Goal: Task Accomplishment & Management: Use online tool/utility

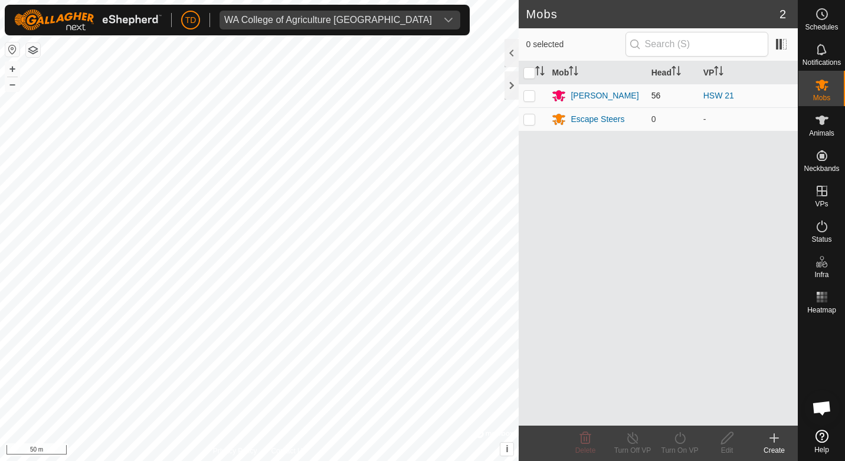
click at [532, 99] on p-checkbox at bounding box center [529, 95] width 12 height 9
checkbox input "true"
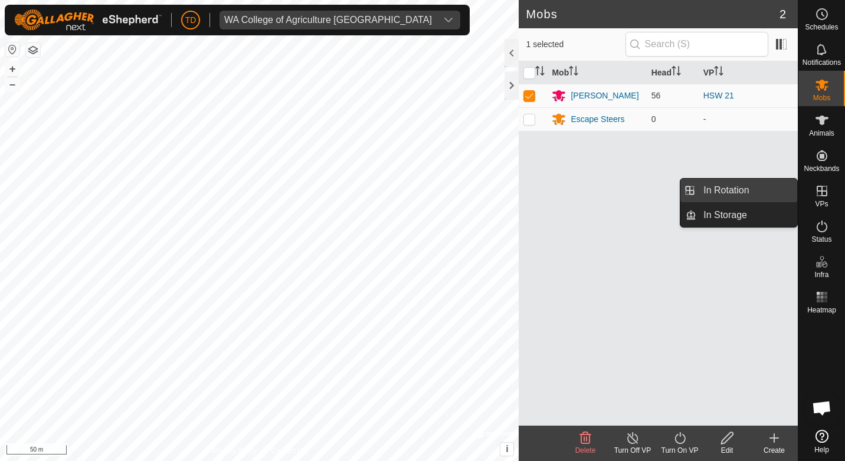
drag, startPoint x: 797, startPoint y: 199, endPoint x: 762, endPoint y: 195, distance: 35.6
click at [762, 195] on link "In Rotation" at bounding box center [746, 191] width 101 height 24
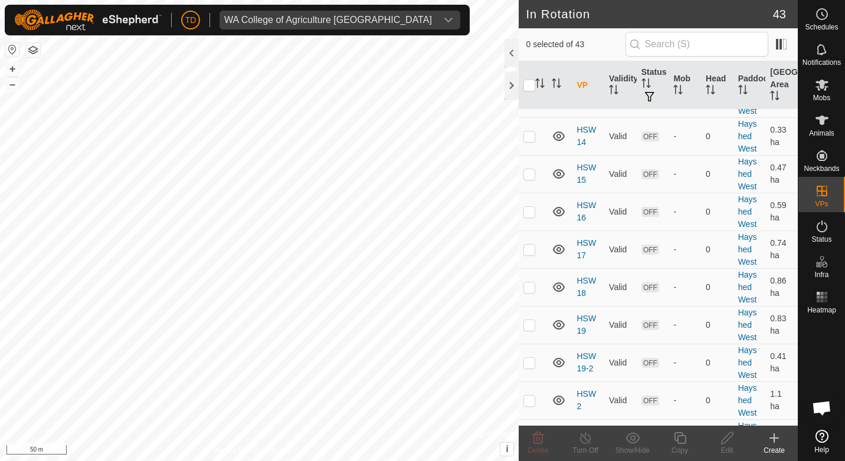
scroll to position [1180, 0]
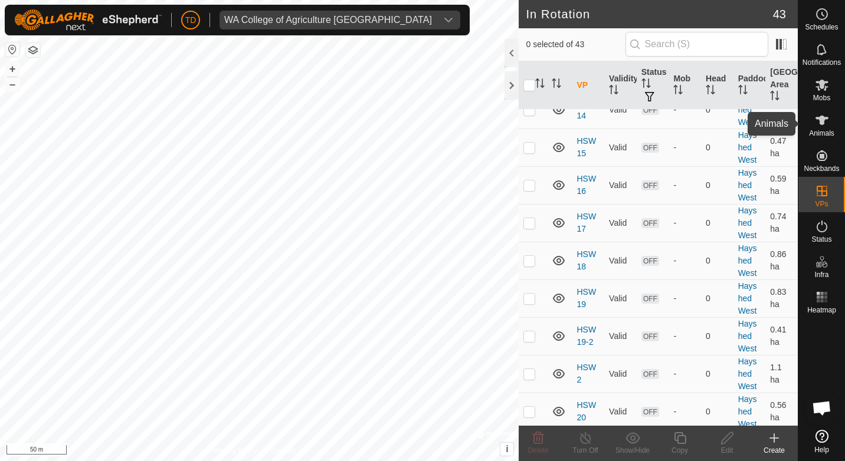
click at [820, 125] on icon at bounding box center [822, 120] width 14 height 14
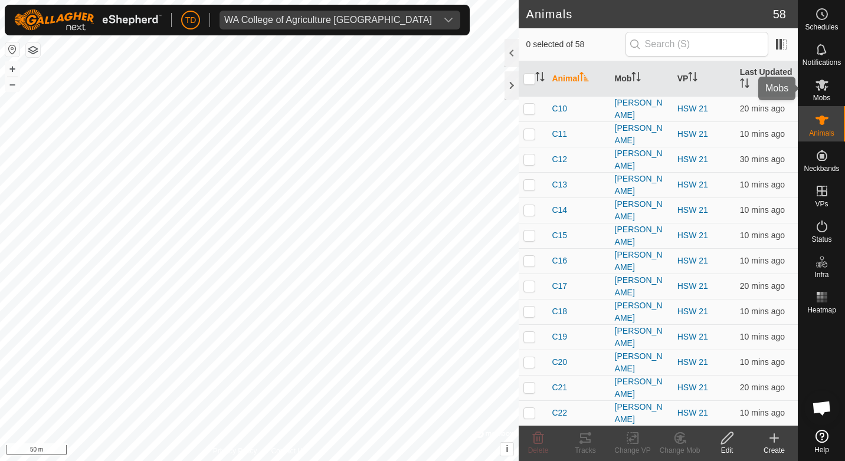
click at [821, 93] on es-mob-svg-icon at bounding box center [821, 85] width 21 height 19
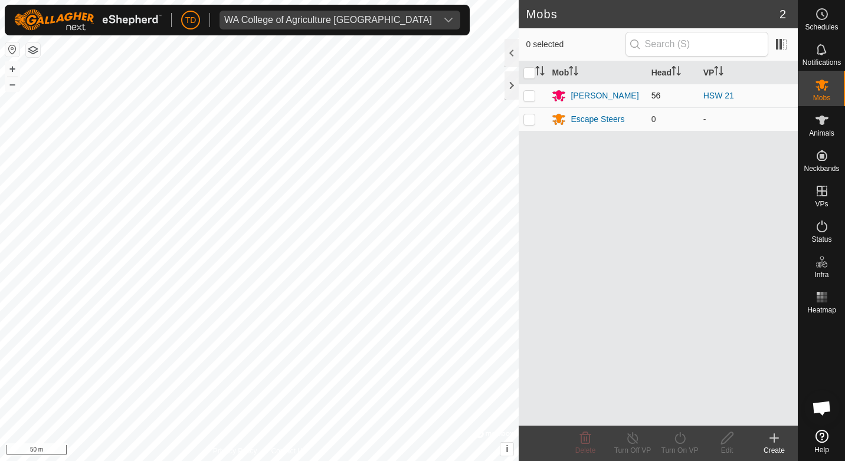
click at [535, 96] on p-tablecheckbox at bounding box center [529, 95] width 12 height 9
checkbox input "true"
click at [683, 443] on icon at bounding box center [679, 438] width 11 height 12
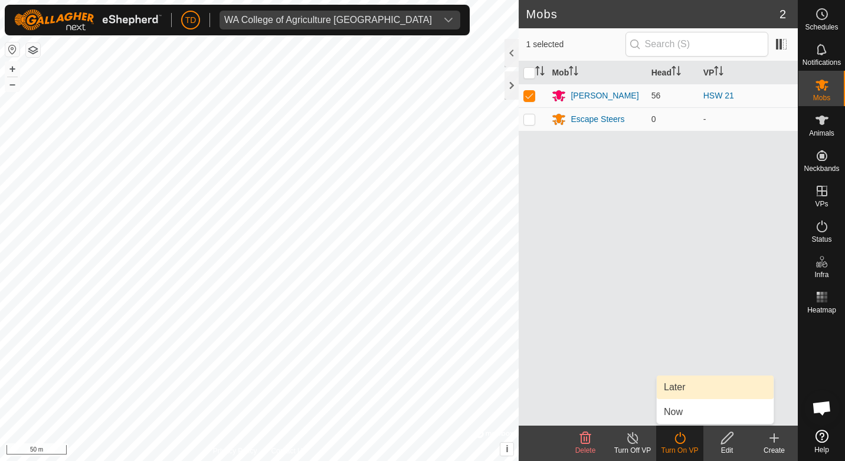
click at [681, 388] on span "Later" at bounding box center [674, 388] width 21 height 14
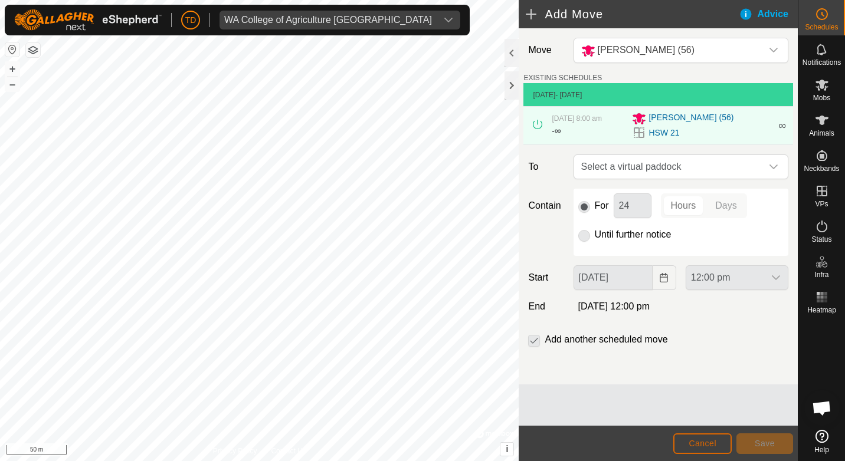
click at [706, 446] on span "Cancel" at bounding box center [703, 443] width 28 height 9
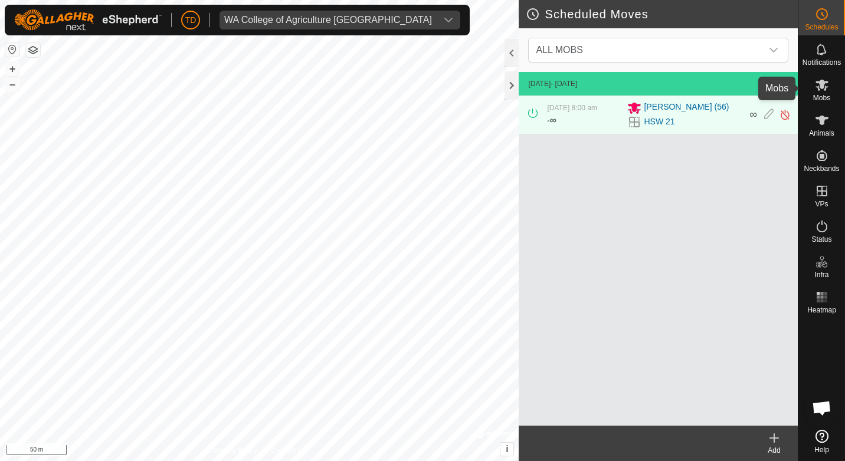
click at [826, 74] on div "Mobs" at bounding box center [821, 88] width 47 height 35
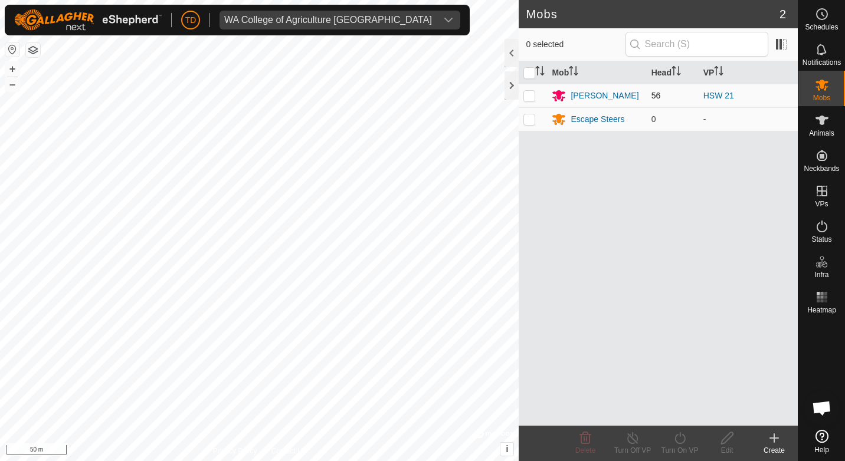
click at [529, 96] on p-checkbox at bounding box center [529, 95] width 12 height 9
checkbox input "true"
click at [683, 446] on div "Turn On VP" at bounding box center [679, 450] width 47 height 11
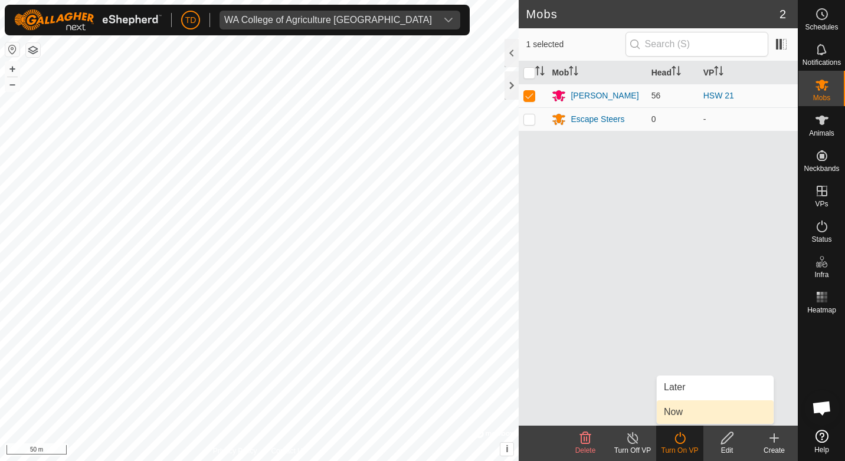
click at [674, 411] on link "Now" at bounding box center [715, 413] width 117 height 24
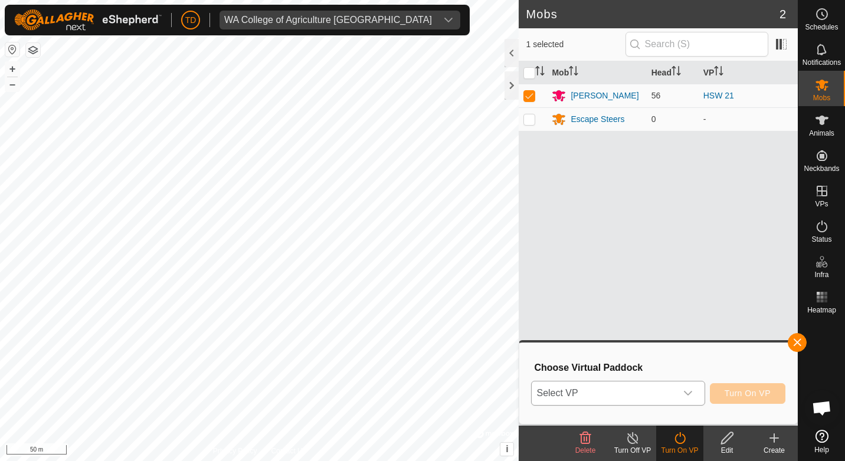
click at [684, 397] on div "dropdown trigger" at bounding box center [688, 394] width 24 height 24
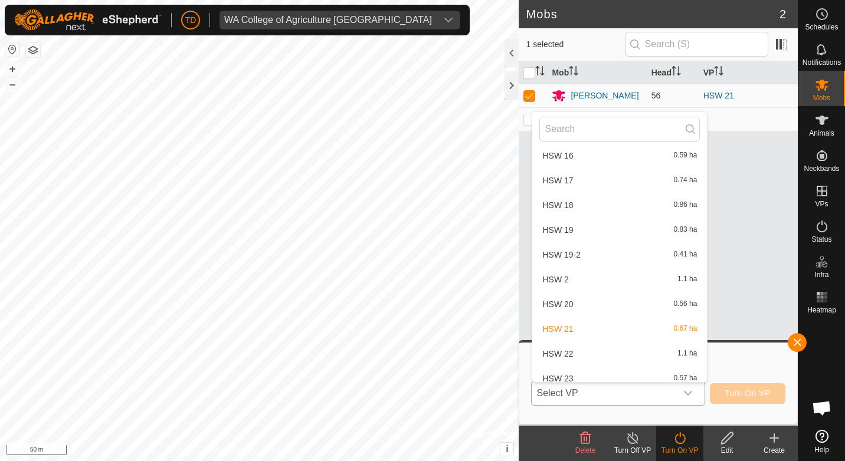
scroll to position [603, 0]
click at [584, 353] on li "HSW 22 1.1 ha" at bounding box center [619, 353] width 175 height 24
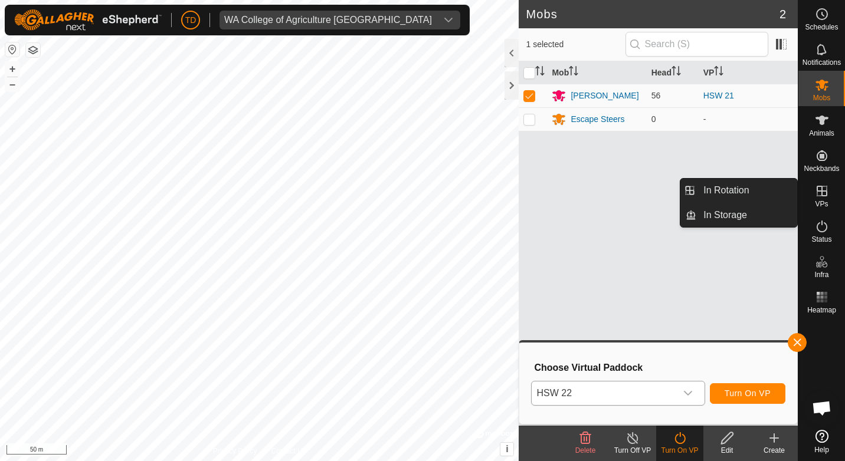
click at [823, 191] on icon at bounding box center [822, 191] width 11 height 11
click at [755, 190] on link "In Rotation" at bounding box center [746, 191] width 101 height 24
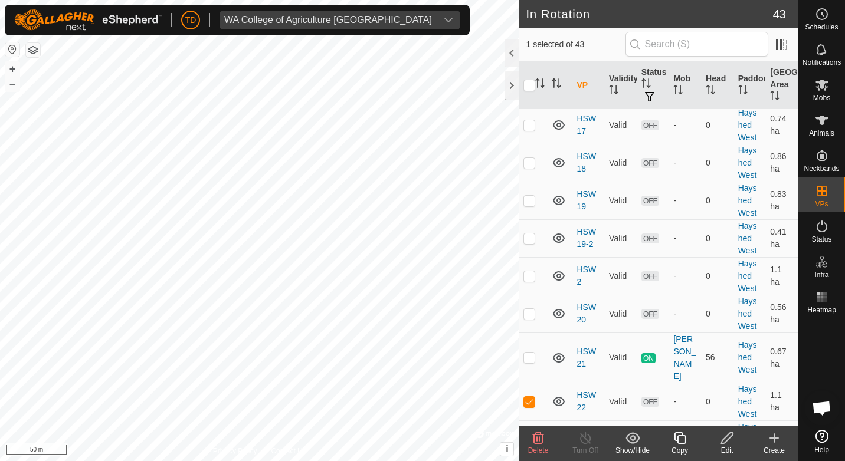
scroll to position [1298, 0]
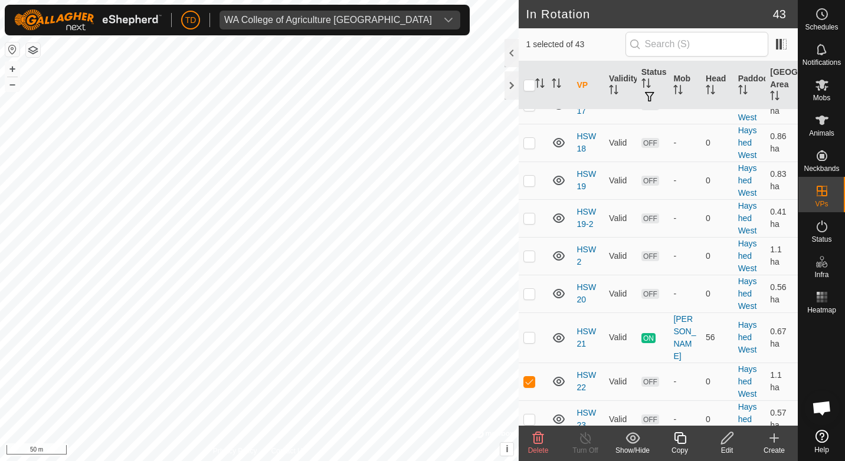
click at [735, 440] on edit-svg-icon at bounding box center [726, 438] width 47 height 14
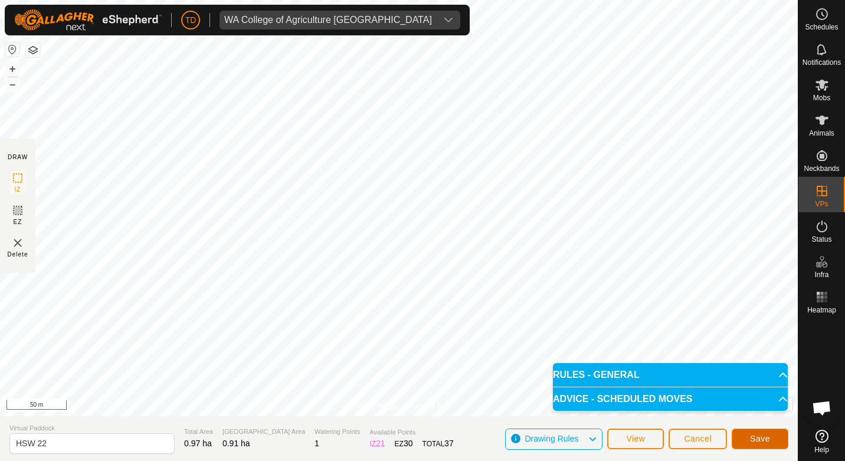
click at [764, 437] on span "Save" at bounding box center [760, 438] width 20 height 9
click at [820, 93] on es-mob-svg-icon at bounding box center [821, 85] width 21 height 19
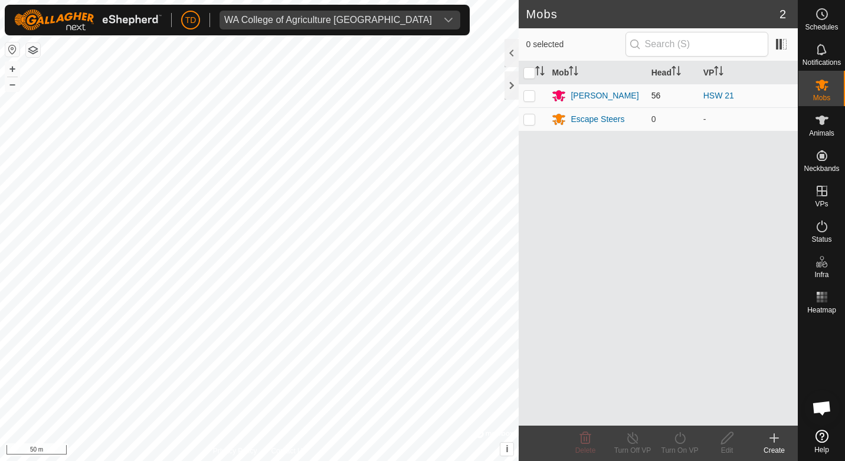
click at [529, 96] on p-checkbox at bounding box center [529, 95] width 12 height 9
checkbox input "true"
click at [670, 452] on div "Turn On VP" at bounding box center [679, 450] width 47 height 11
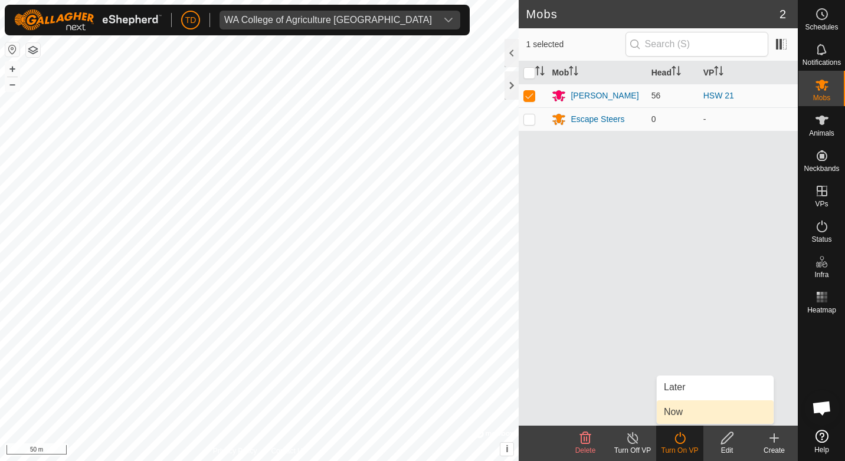
click at [675, 407] on link "Now" at bounding box center [715, 413] width 117 height 24
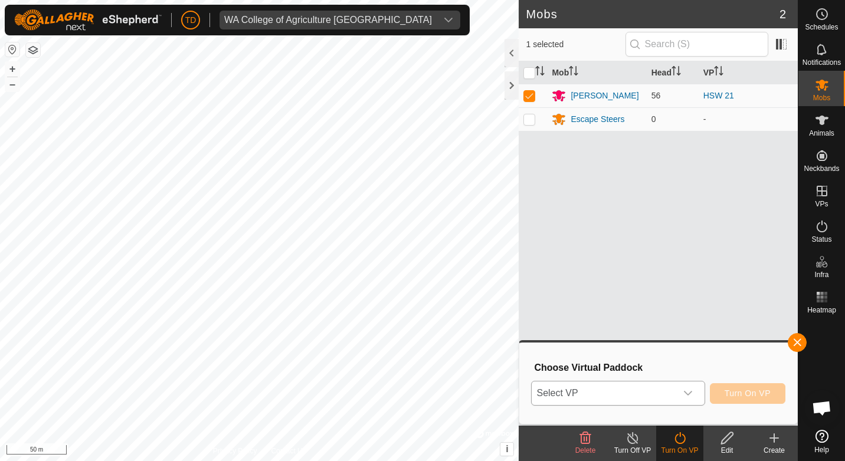
click at [689, 393] on icon "dropdown trigger" at bounding box center [687, 393] width 9 height 9
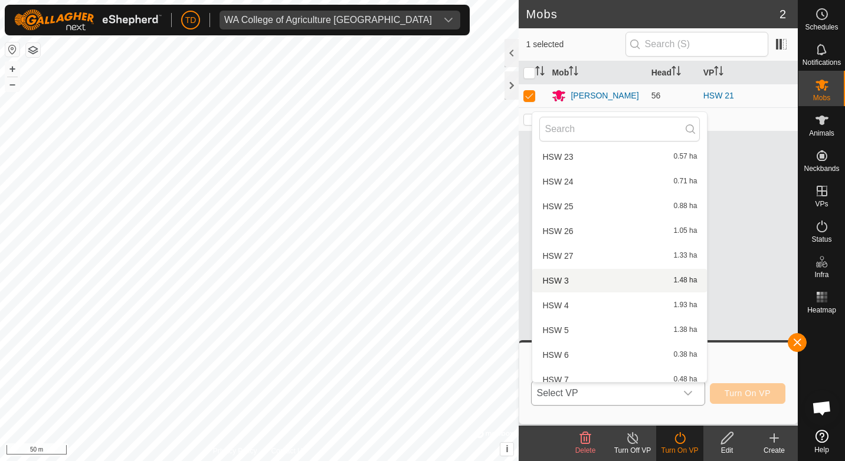
scroll to position [765, 0]
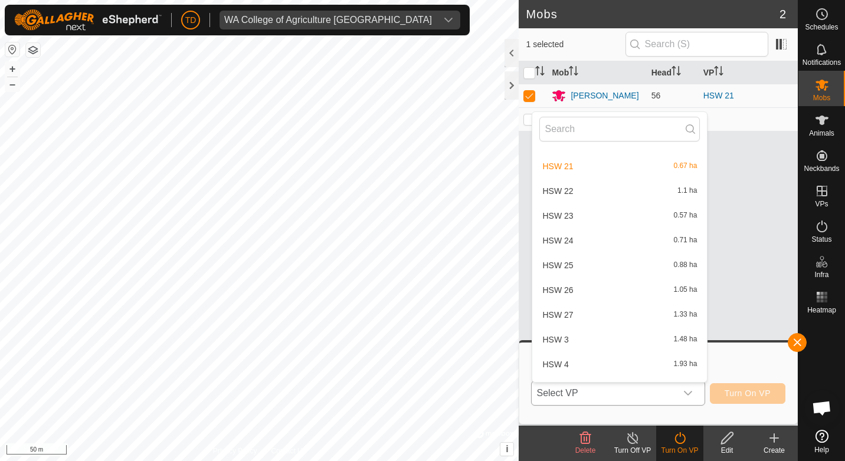
click at [588, 192] on li "HSW 22 1.1 ha" at bounding box center [619, 191] width 175 height 24
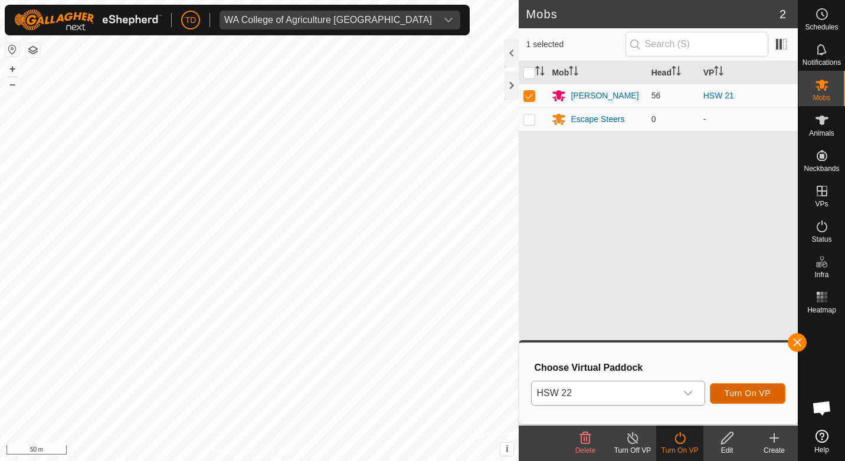
click at [733, 392] on span "Turn On VP" at bounding box center [748, 393] width 46 height 9
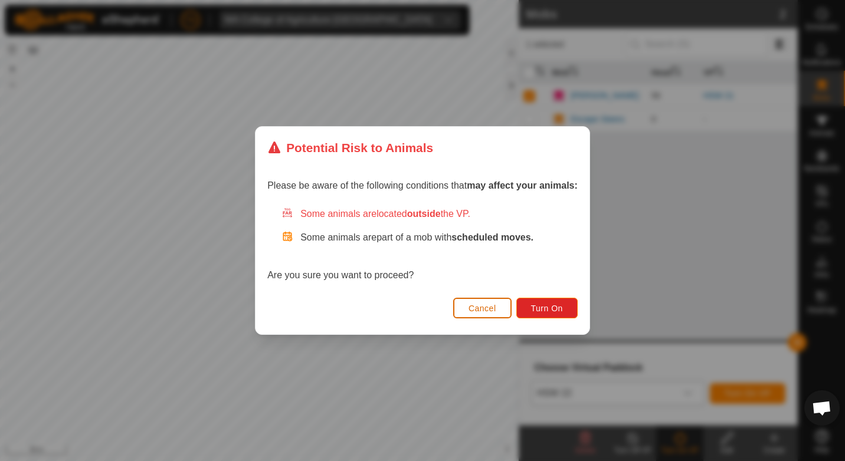
click at [499, 308] on button "Cancel" at bounding box center [482, 308] width 58 height 21
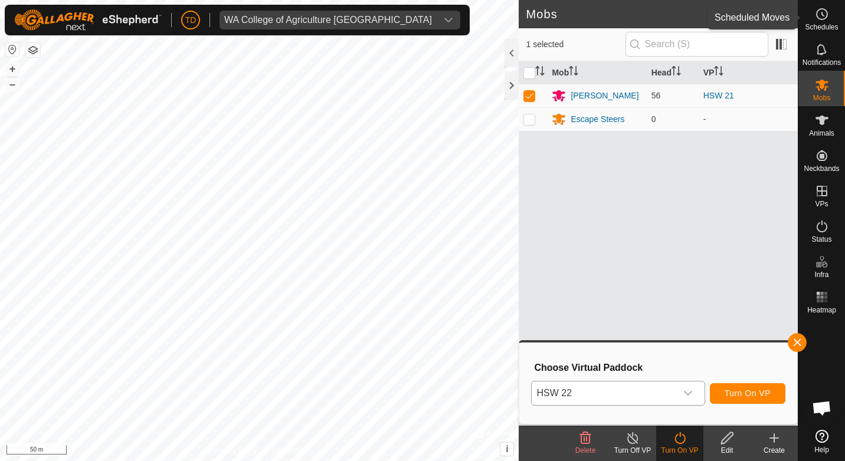
click at [828, 24] on span "Schedules" at bounding box center [821, 27] width 33 height 7
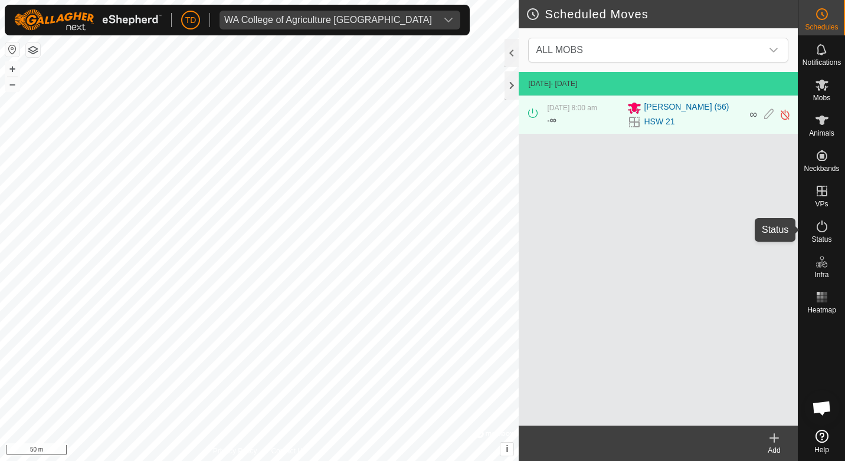
click at [815, 228] on icon at bounding box center [822, 226] width 14 height 14
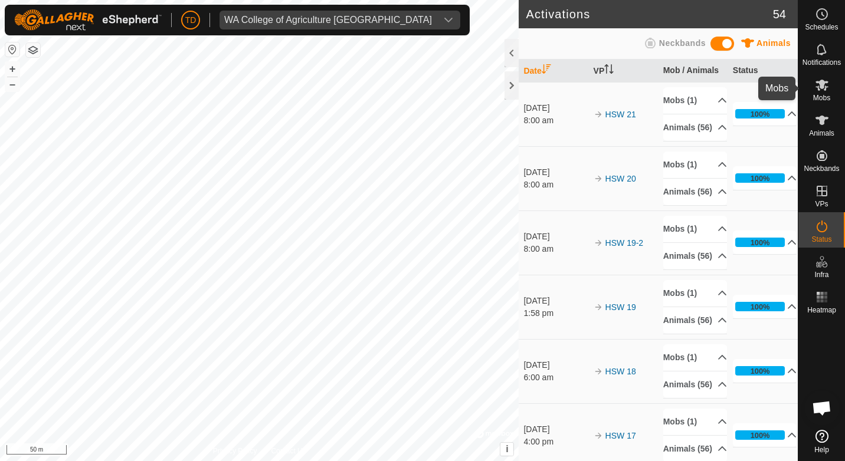
click at [827, 78] on icon at bounding box center [822, 85] width 14 height 14
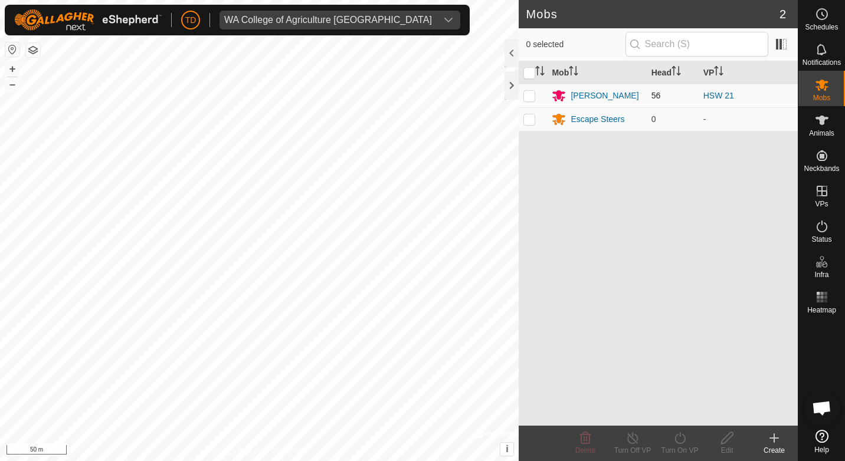
click at [532, 97] on p-checkbox at bounding box center [529, 95] width 12 height 9
checkbox input "true"
click at [680, 440] on icon at bounding box center [680, 438] width 15 height 14
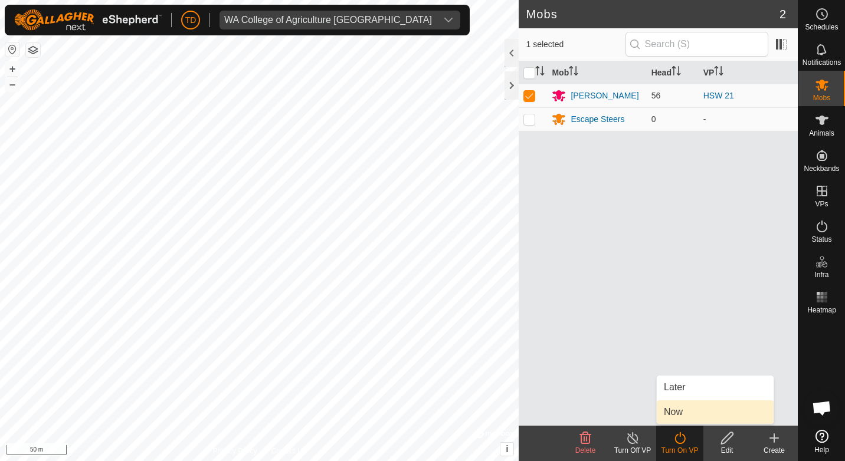
click at [677, 416] on link "Now" at bounding box center [715, 413] width 117 height 24
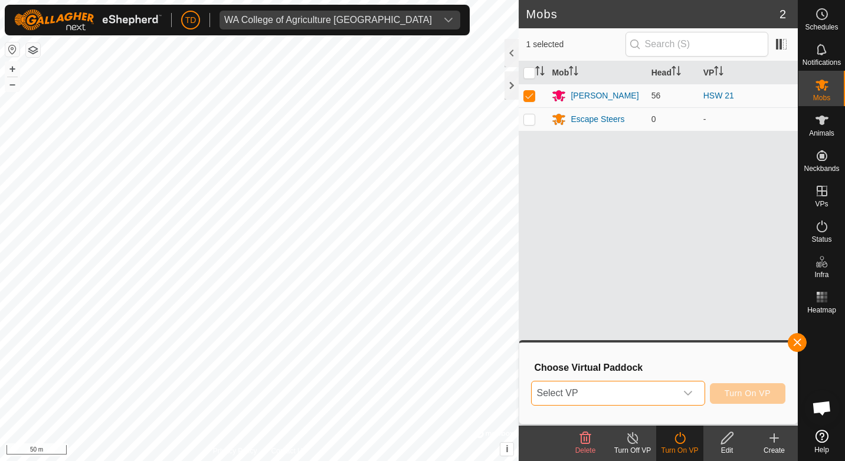
click at [641, 389] on span "Select VP" at bounding box center [604, 394] width 144 height 24
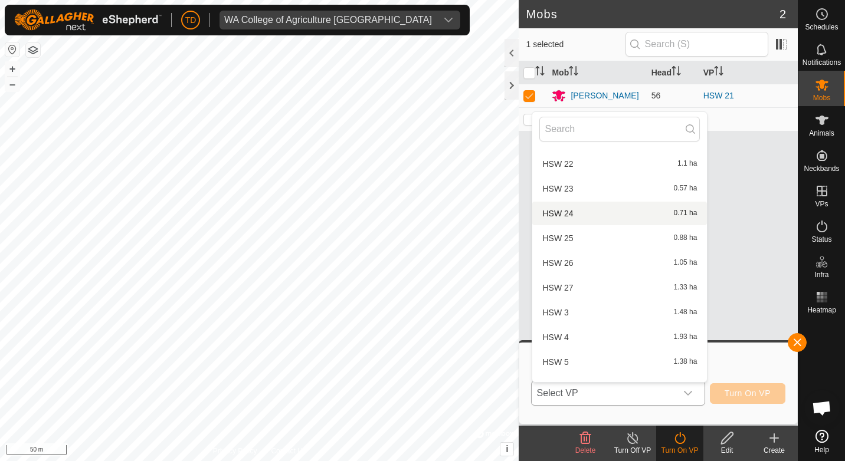
scroll to position [765, 0]
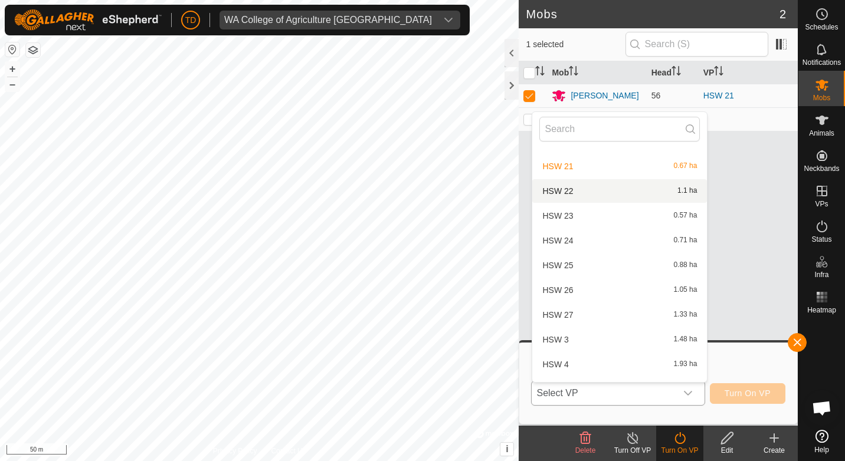
click at [572, 186] on li "HSW 22 1.1 ha" at bounding box center [619, 191] width 175 height 24
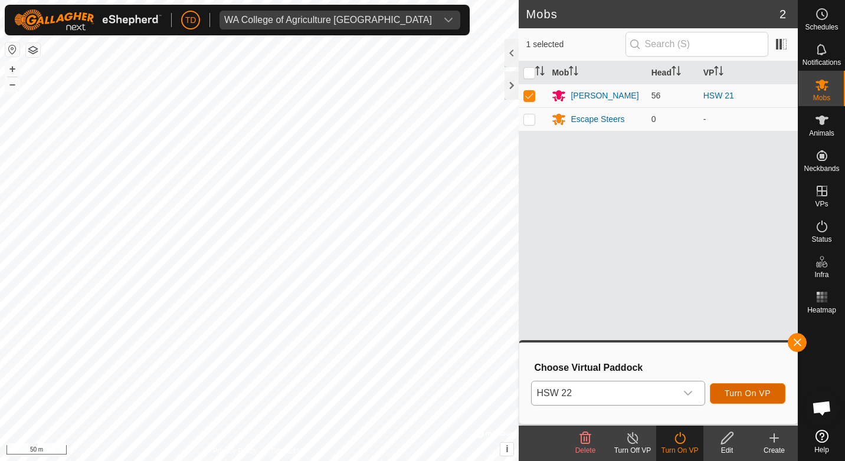
click at [761, 393] on span "Turn On VP" at bounding box center [748, 393] width 46 height 9
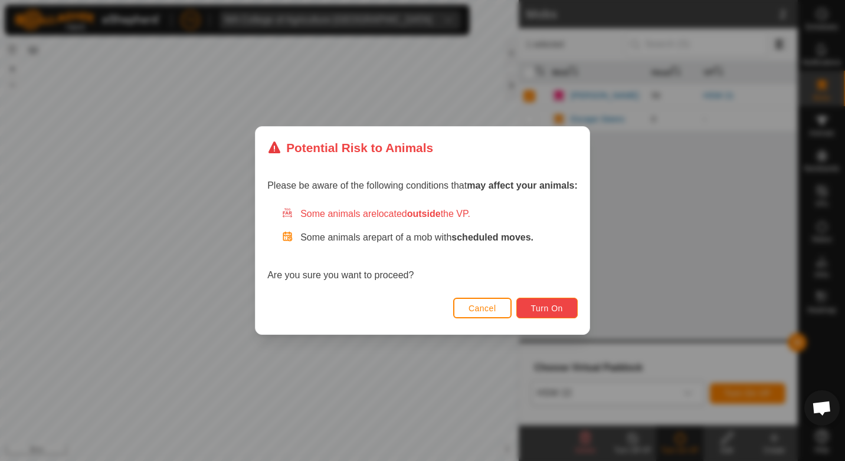
click at [555, 308] on span "Turn On" at bounding box center [547, 308] width 32 height 9
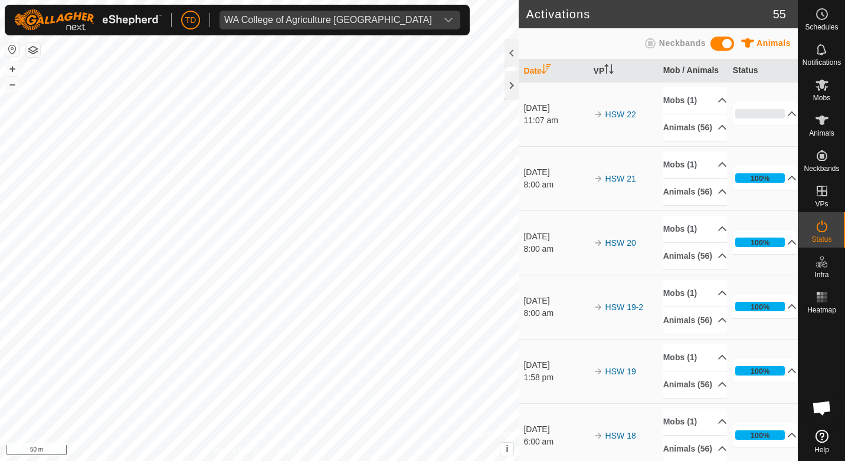
click at [574, 114] on div "[DATE]" at bounding box center [555, 108] width 64 height 12
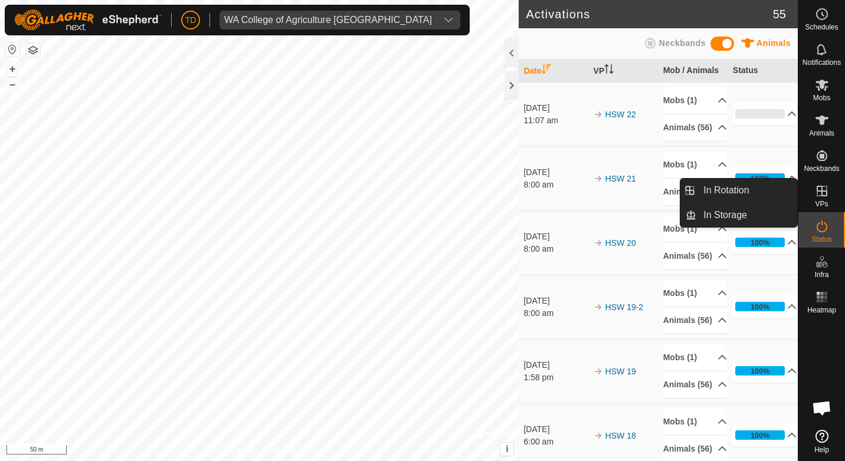
click at [825, 189] on icon at bounding box center [822, 191] width 14 height 14
click at [748, 189] on link "In Rotation" at bounding box center [746, 191] width 101 height 24
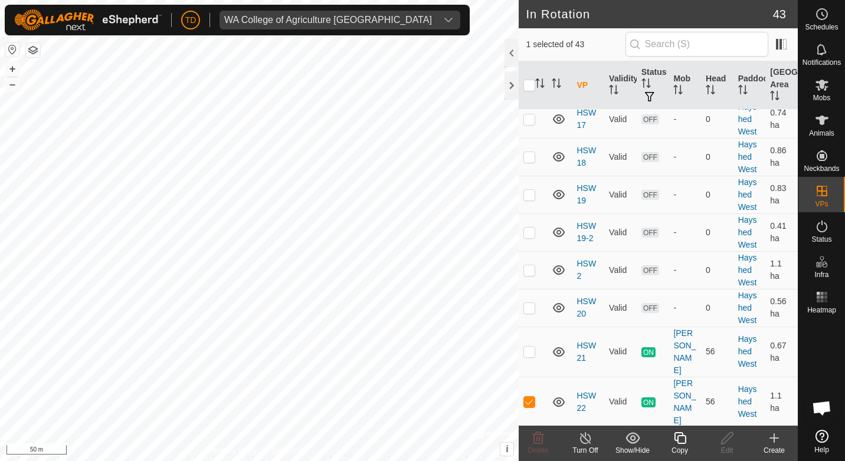
scroll to position [1298, 0]
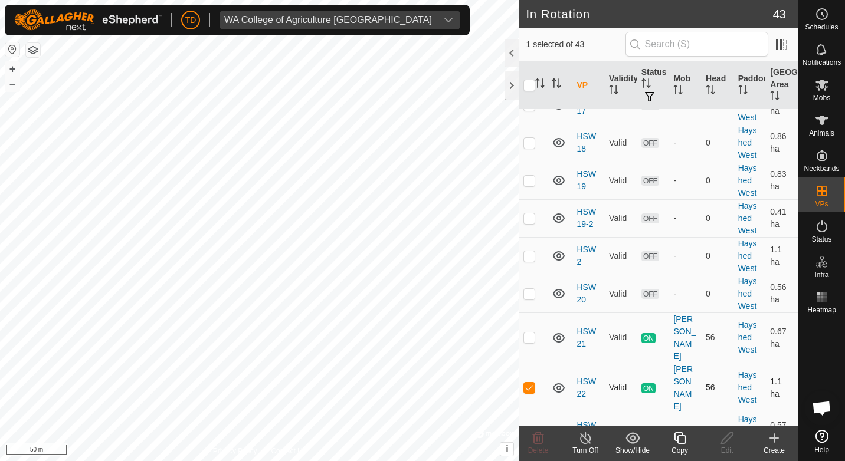
click at [533, 383] on p-checkbox at bounding box center [529, 387] width 12 height 9
click at [531, 383] on p-checkbox at bounding box center [529, 387] width 12 height 9
checkbox input "true"
click at [677, 431] on icon at bounding box center [680, 438] width 15 height 14
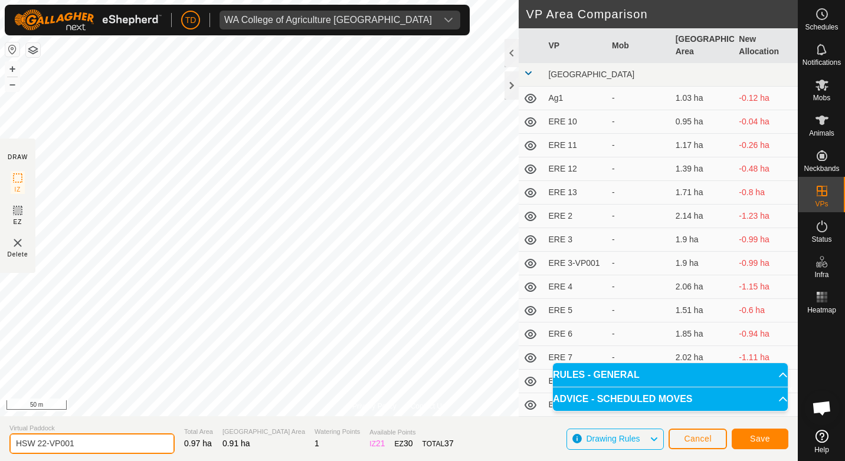
drag, startPoint x: 91, startPoint y: 443, endPoint x: 86, endPoint y: 445, distance: 6.4
click at [86, 445] on input "HSW 22-VP001" at bounding box center [91, 444] width 165 height 21
drag, startPoint x: 85, startPoint y: 445, endPoint x: 50, endPoint y: 449, distance: 35.6
click at [50, 449] on input "HSW 22-VP001" at bounding box center [91, 444] width 165 height 21
type input "HSW 22-1"
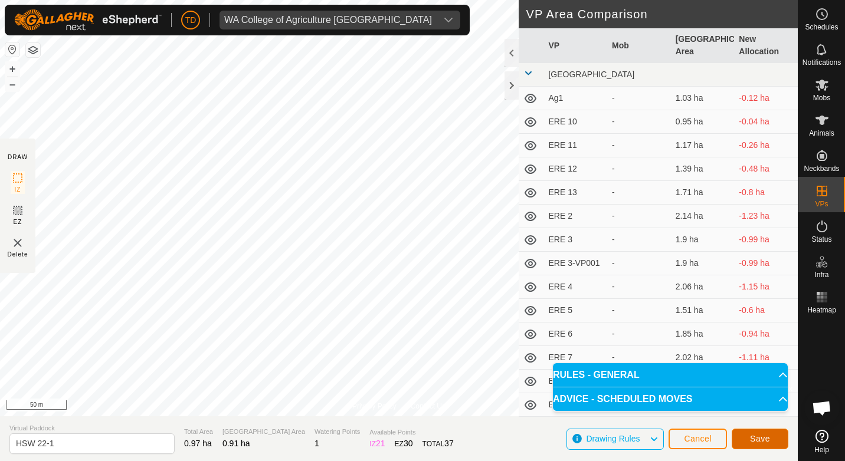
click at [770, 440] on button "Save" at bounding box center [760, 439] width 57 height 21
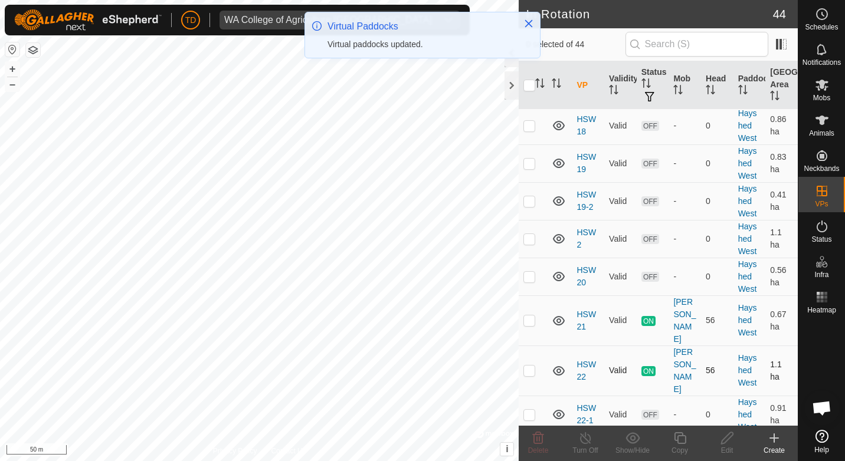
scroll to position [1308, 0]
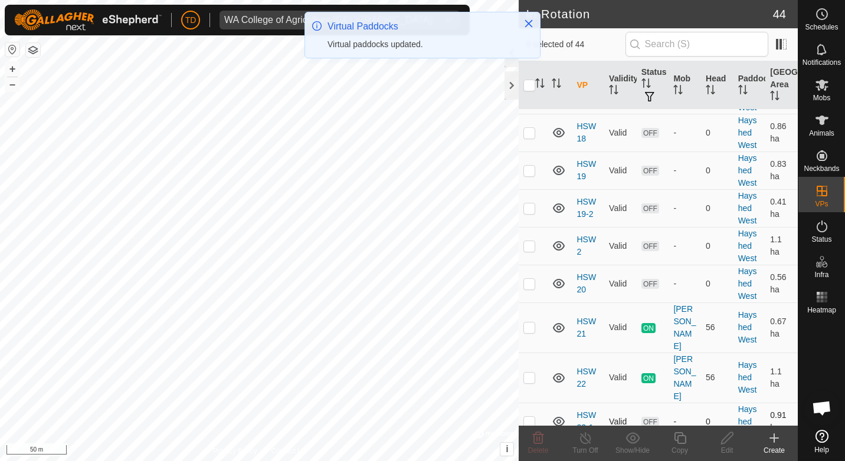
click at [533, 417] on p-checkbox at bounding box center [529, 421] width 12 height 9
checkbox input "true"
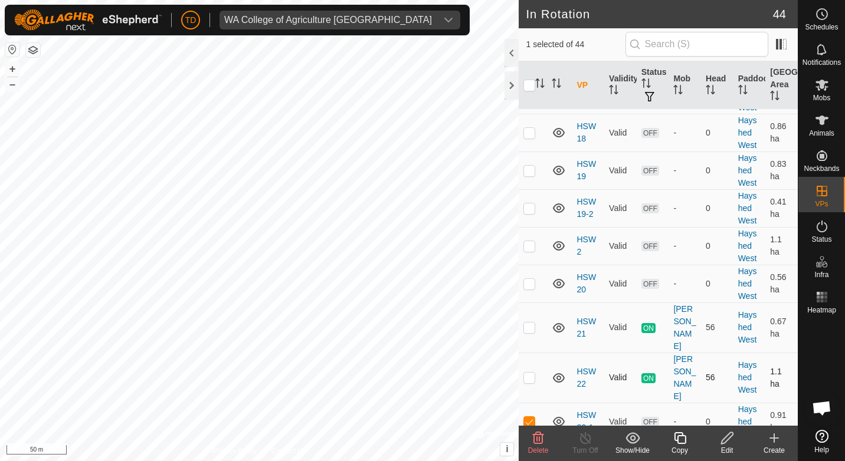
click at [619, 353] on td "Valid" at bounding box center [620, 378] width 32 height 50
click at [536, 353] on td at bounding box center [533, 378] width 28 height 50
checkbox input "true"
click at [584, 444] on icon at bounding box center [585, 438] width 15 height 14
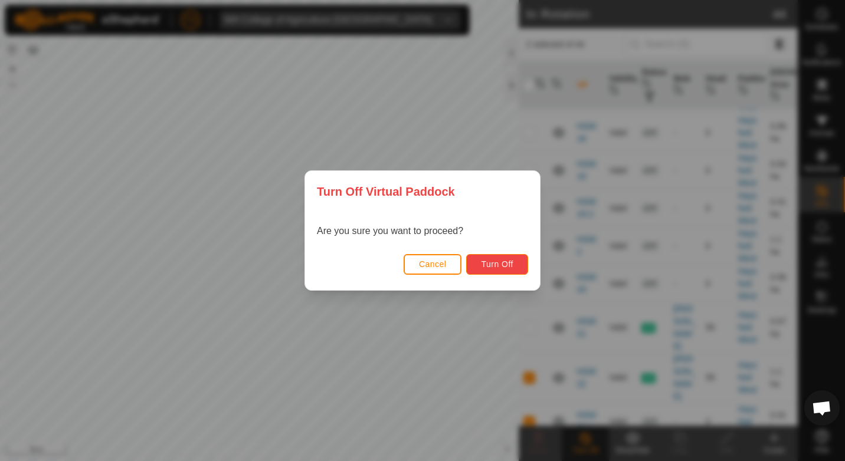
click at [512, 268] on span "Turn Off" at bounding box center [497, 264] width 32 height 9
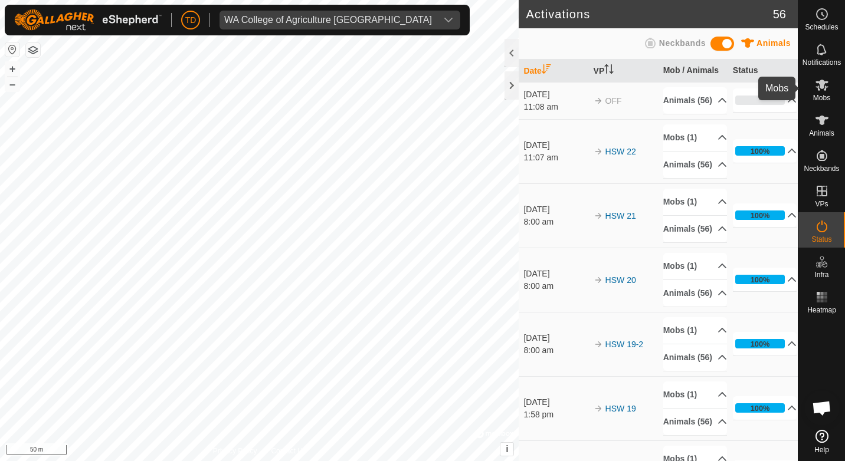
click at [828, 89] on icon at bounding box center [822, 85] width 14 height 14
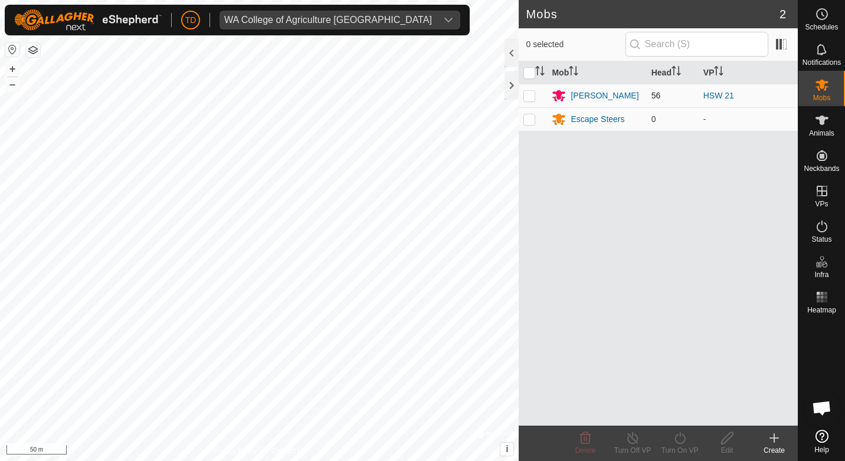
click at [533, 95] on p-checkbox at bounding box center [529, 95] width 12 height 9
checkbox input "true"
click at [687, 443] on turn-on-svg-icon at bounding box center [679, 438] width 47 height 14
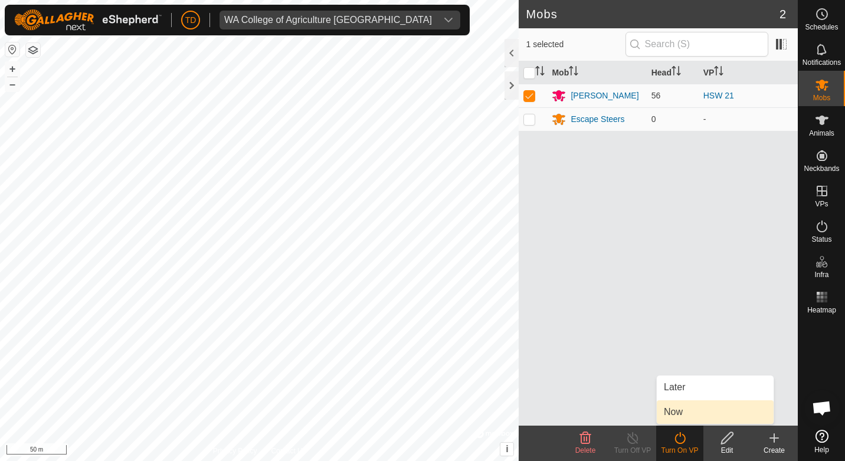
click at [686, 411] on link "Now" at bounding box center [715, 413] width 117 height 24
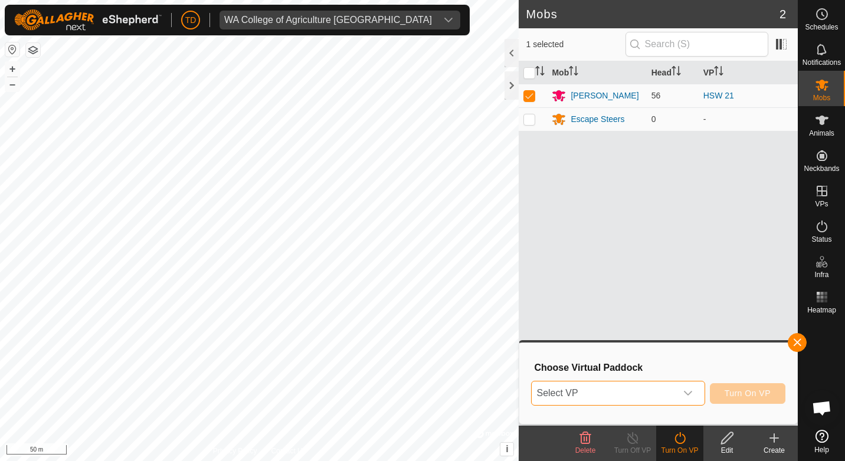
click at [607, 394] on span "Select VP" at bounding box center [604, 394] width 144 height 24
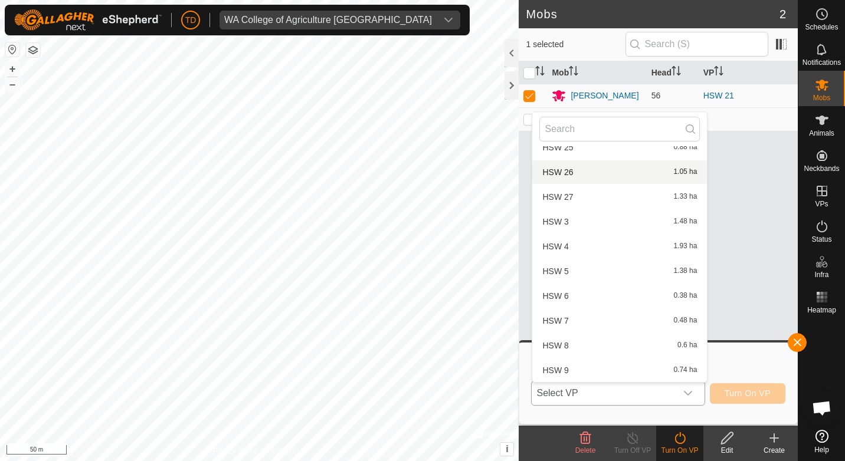
scroll to position [789, 0]
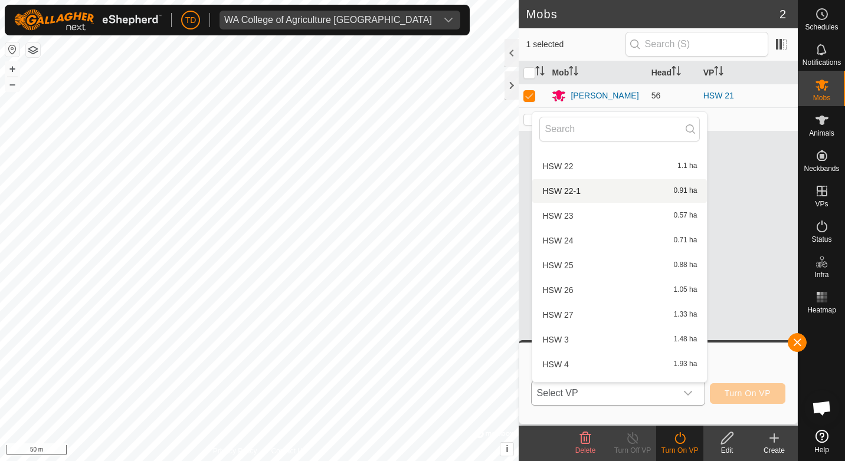
click at [575, 186] on li "HSW 22-1 0.91 ha" at bounding box center [619, 191] width 175 height 24
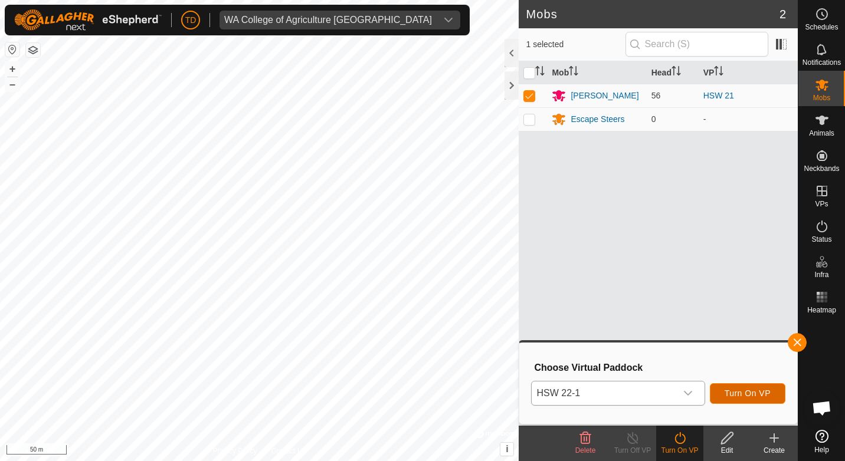
click at [758, 398] on span "Turn On VP" at bounding box center [748, 393] width 46 height 9
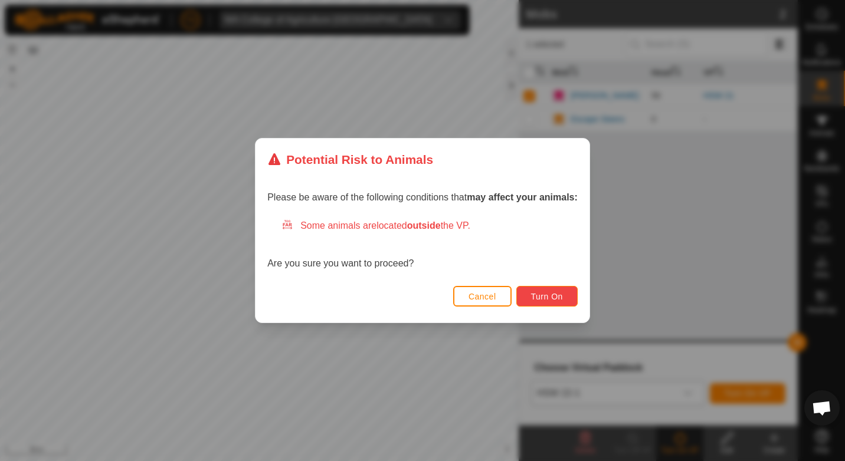
click at [546, 295] on span "Turn On" at bounding box center [547, 296] width 32 height 9
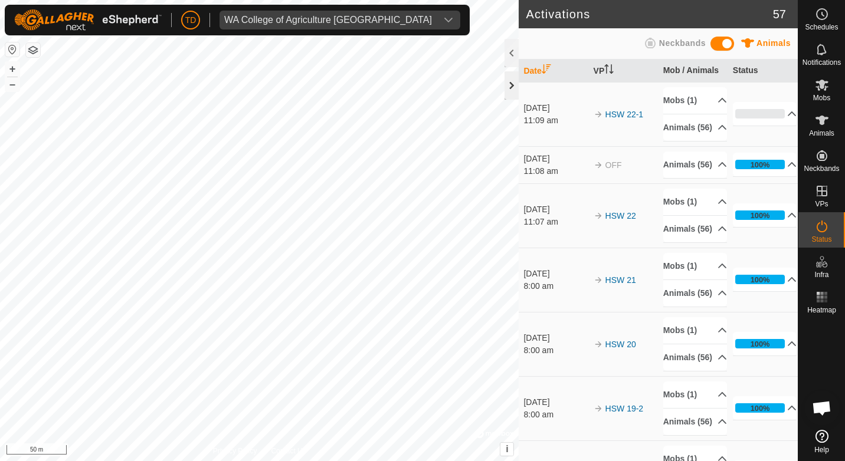
click at [510, 81] on div at bounding box center [511, 85] width 14 height 28
